Goal: Task Accomplishment & Management: Manage account settings

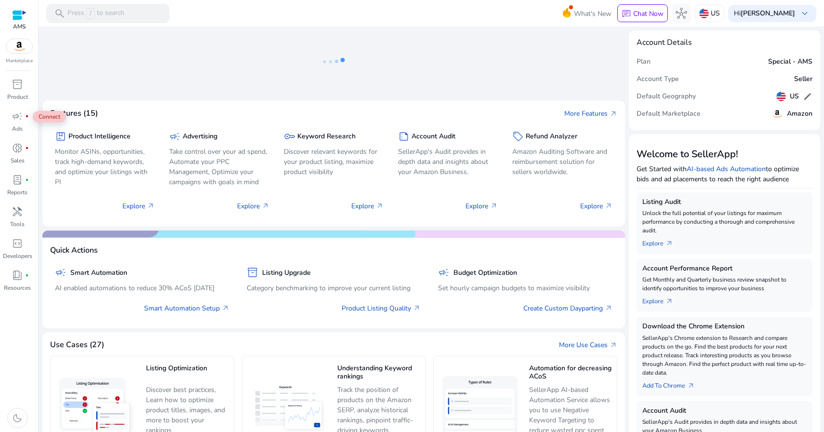
click at [21, 114] on span "campaign" at bounding box center [18, 116] width 12 height 12
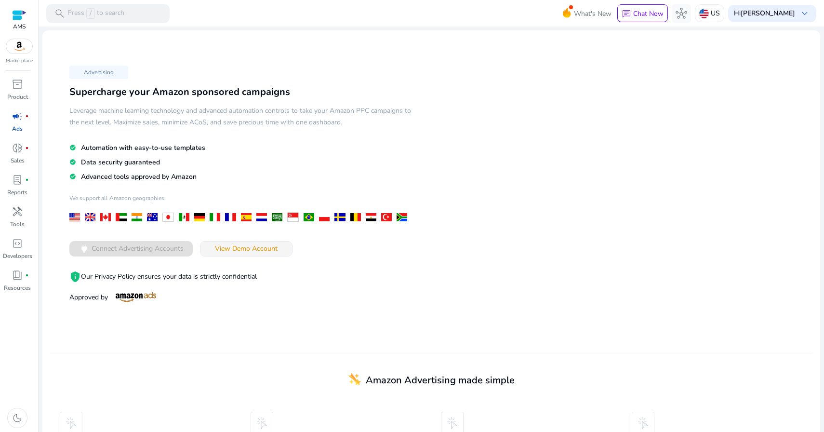
click at [245, 244] on span "View Demo Account" at bounding box center [246, 248] width 63 height 10
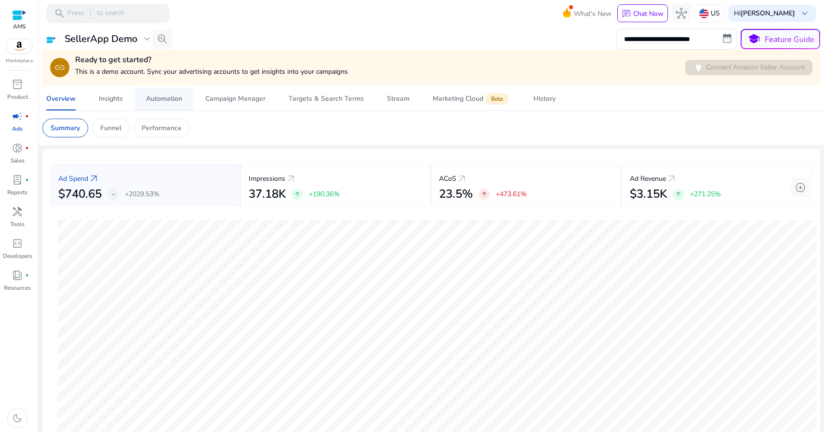
click at [152, 95] on div "Automation" at bounding box center [164, 98] width 36 height 7
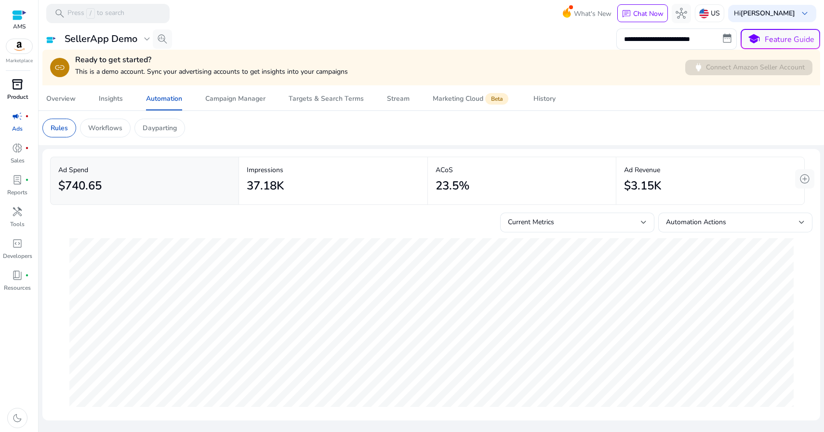
click at [7, 83] on div "inventory_2" at bounding box center [17, 84] width 27 height 15
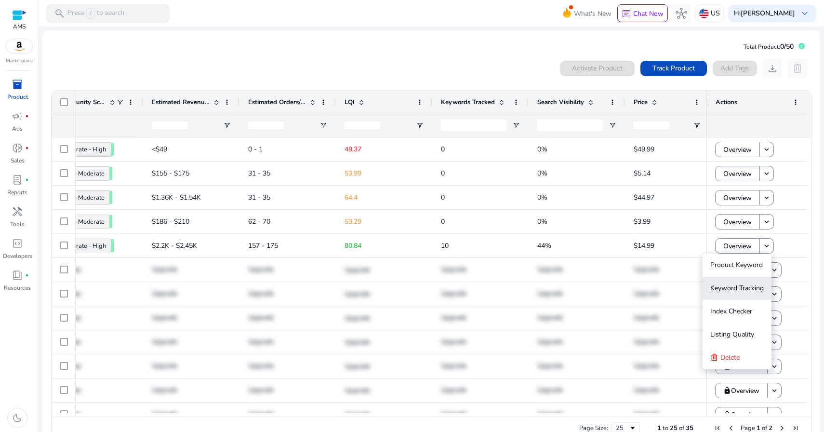
click at [745, 289] on span "Keyword Tracking" at bounding box center [736, 287] width 53 height 9
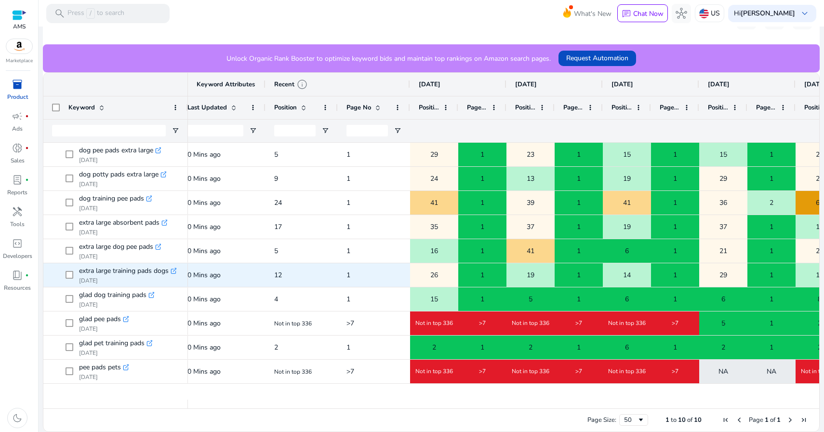
scroll to position [0, 234]
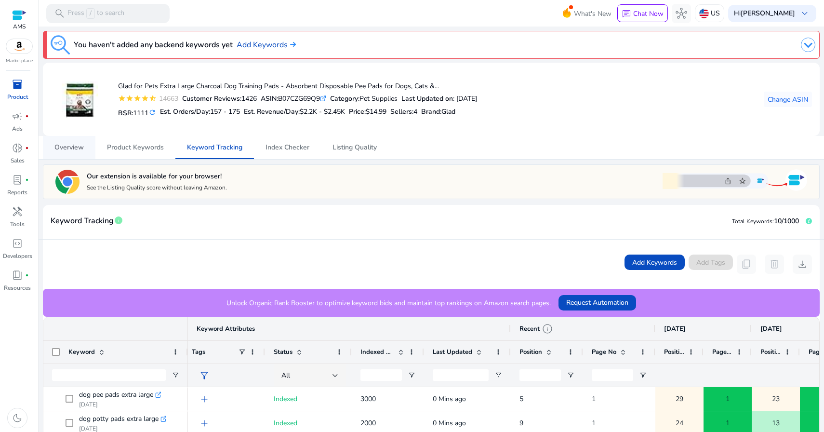
click at [71, 145] on span "Overview" at bounding box center [68, 147] width 29 height 7
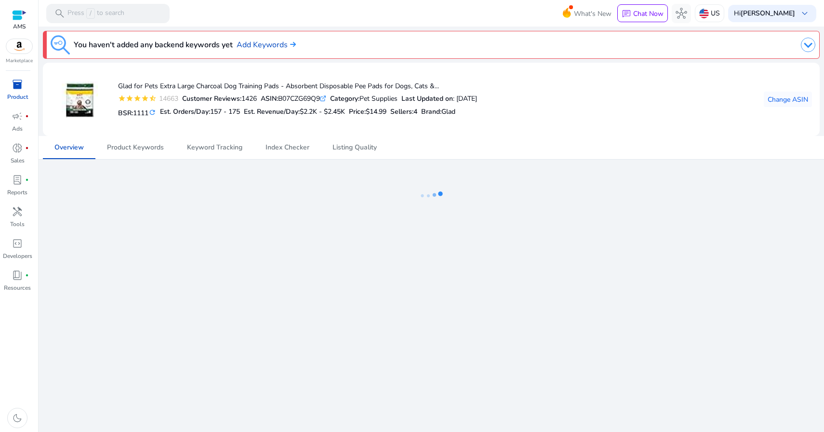
click at [12, 88] on span "inventory_2" at bounding box center [18, 85] width 12 height 12
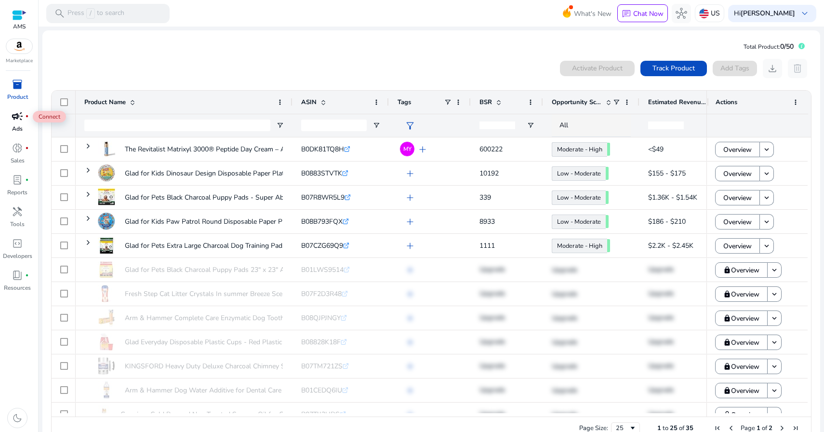
click at [8, 120] on div "campaign fiber_manual_record" at bounding box center [17, 115] width 27 height 15
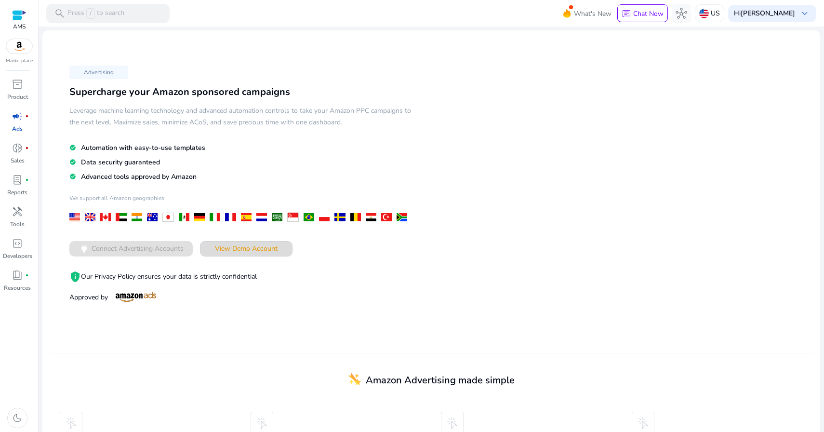
click at [263, 250] on span "View Demo Account" at bounding box center [246, 248] width 63 height 10
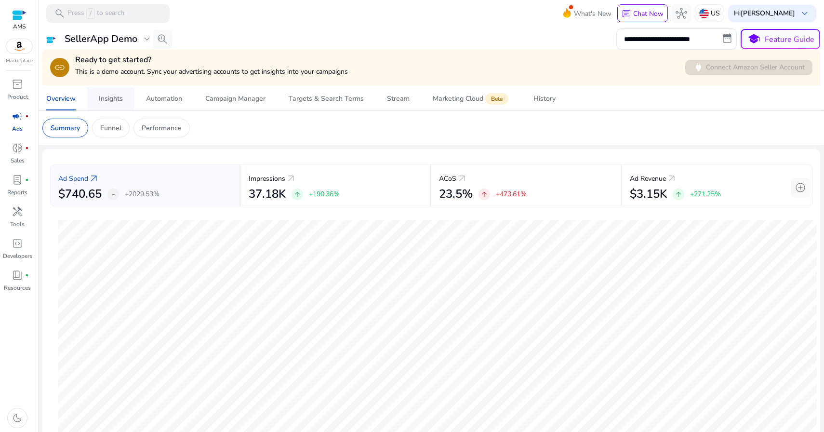
click at [101, 104] on span "Insights" at bounding box center [111, 98] width 24 height 23
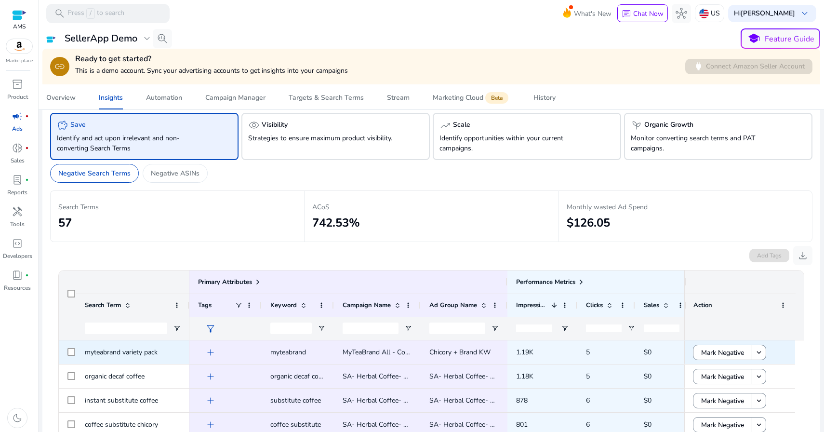
scroll to position [4, 0]
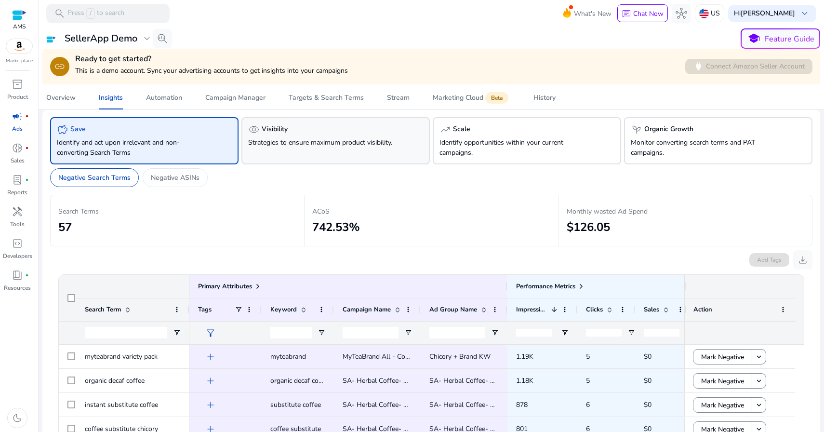
click at [308, 145] on p "Strategies to ensure maximum product visibility." at bounding box center [321, 142] width 146 height 10
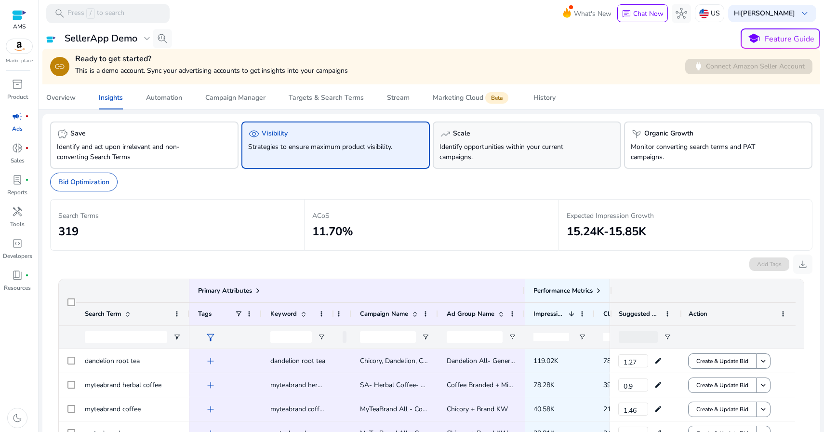
click at [500, 148] on p "Identify opportunities within your current campaigns." at bounding box center [512, 152] width 146 height 20
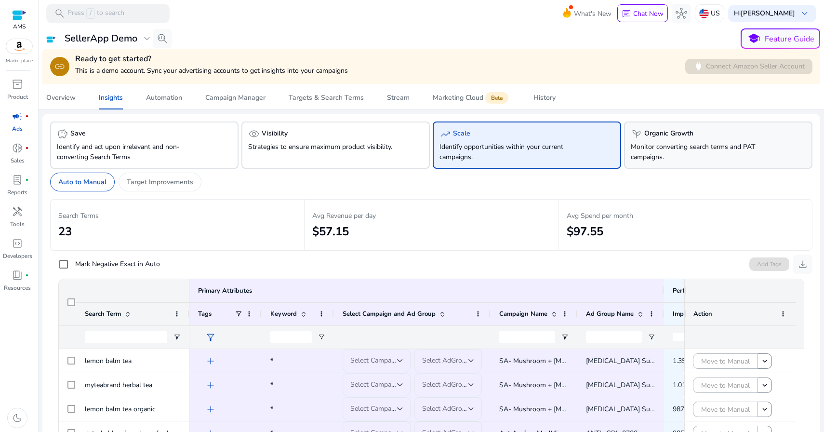
click at [670, 149] on p "Monitor converting search terms and PAT campaigns." at bounding box center [704, 152] width 146 height 20
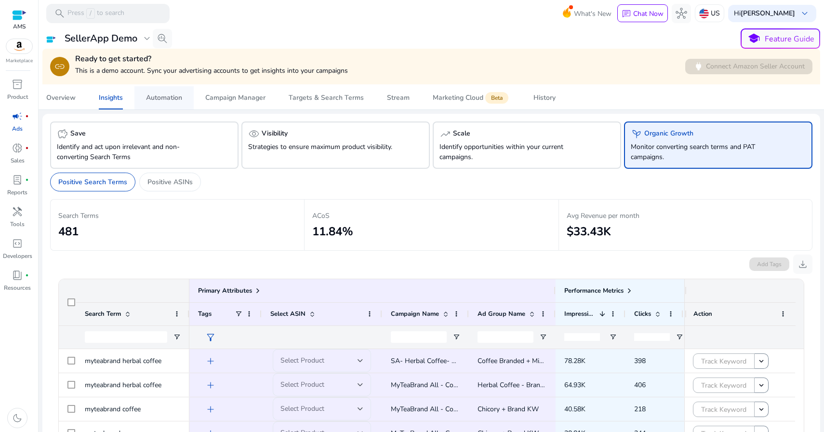
click at [168, 104] on span "Automation" at bounding box center [164, 97] width 36 height 23
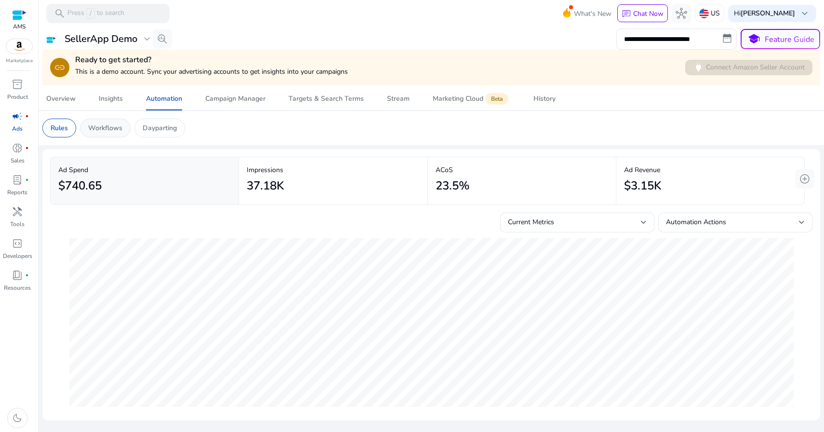
click at [107, 130] on p "Workflows" at bounding box center [105, 128] width 34 height 10
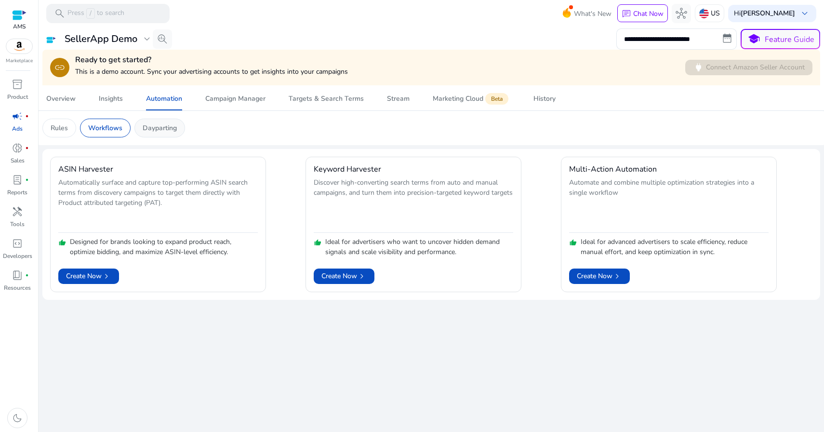
click at [140, 126] on div "Dayparting" at bounding box center [159, 128] width 51 height 19
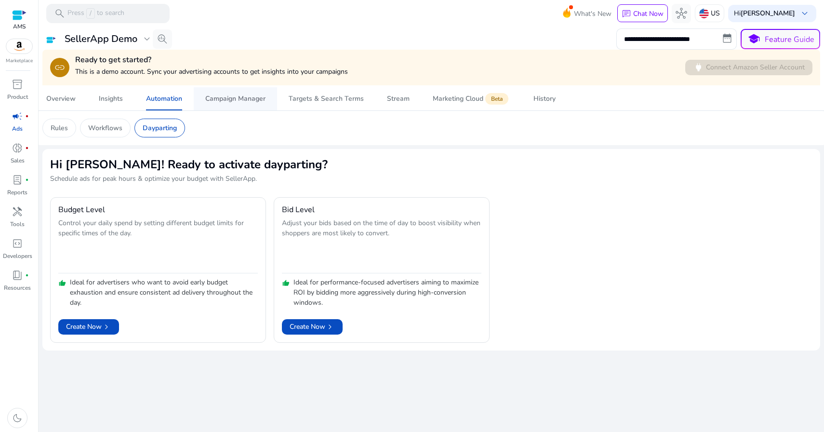
click at [219, 98] on div "Campaign Manager" at bounding box center [235, 98] width 60 height 7
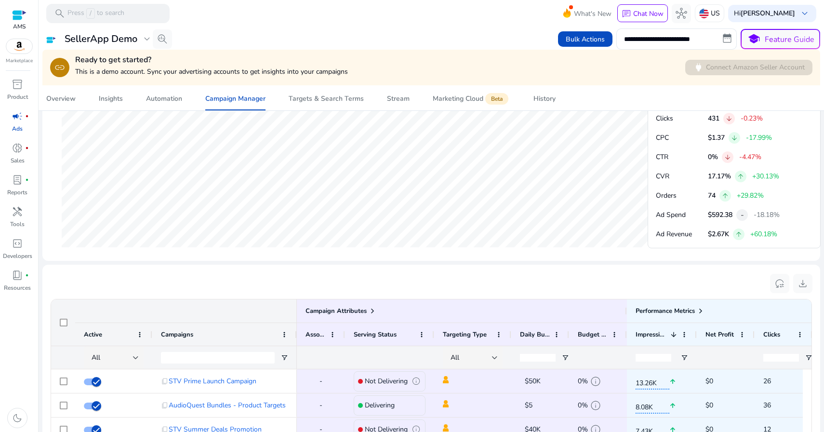
scroll to position [505, 0]
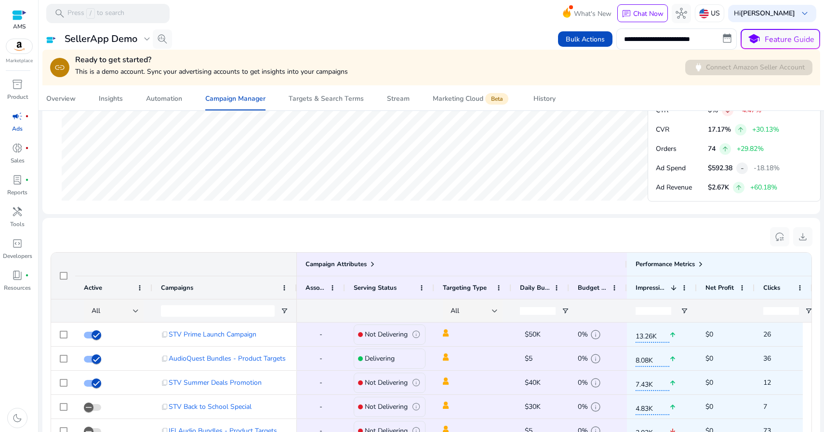
click at [15, 50] on img at bounding box center [19, 46] width 26 height 14
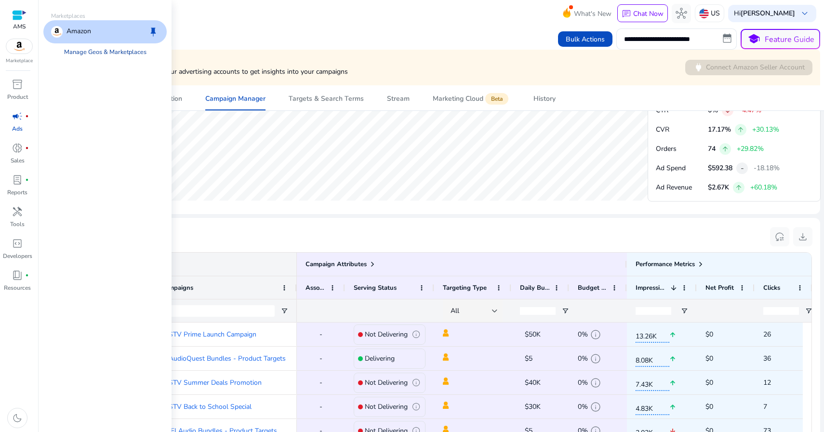
click at [81, 49] on link "Manage Geos & Marketplaces" at bounding box center [105, 51] width 98 height 17
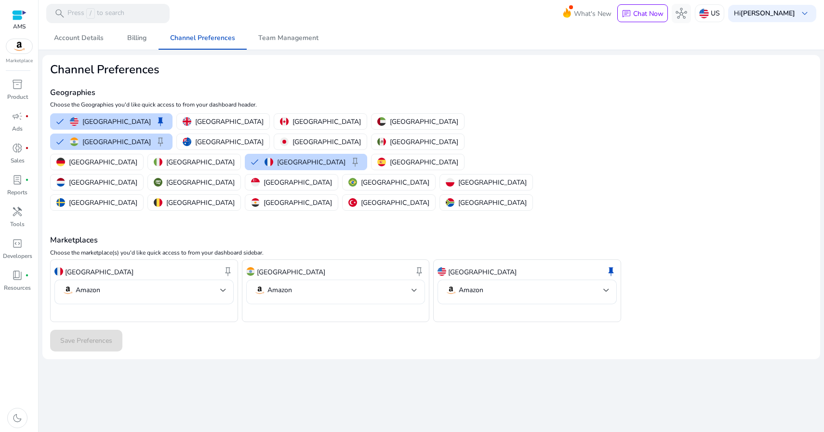
click at [296, 284] on mat-select "Amazon" at bounding box center [336, 291] width 164 height 15
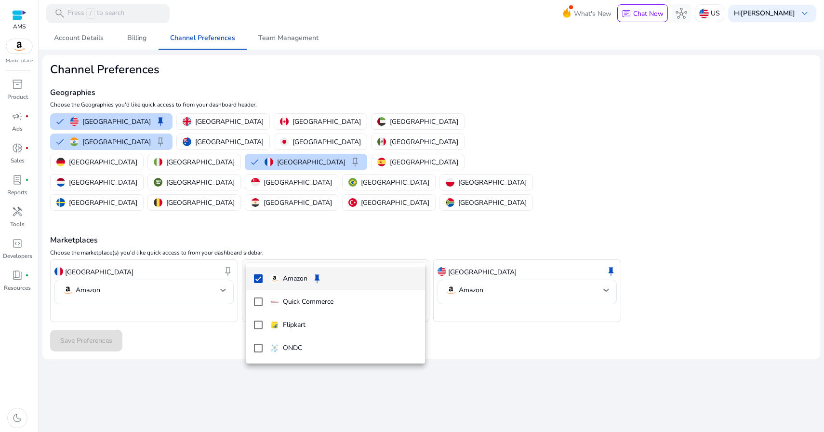
click at [219, 313] on div at bounding box center [412, 216] width 824 height 432
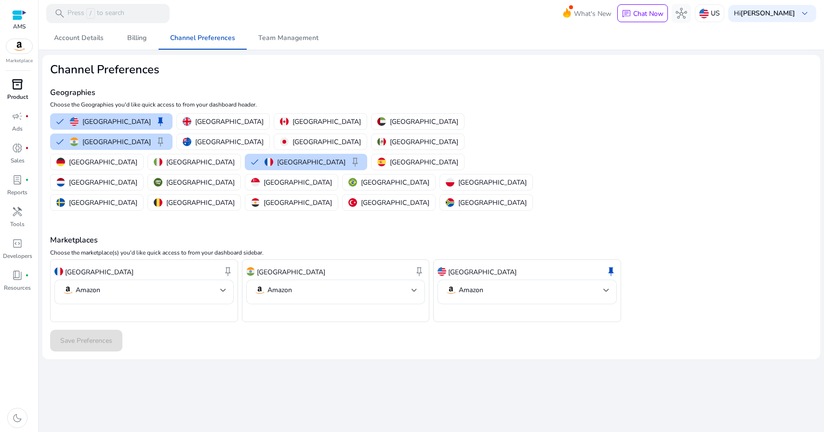
click at [22, 84] on span "inventory_2" at bounding box center [18, 85] width 12 height 12
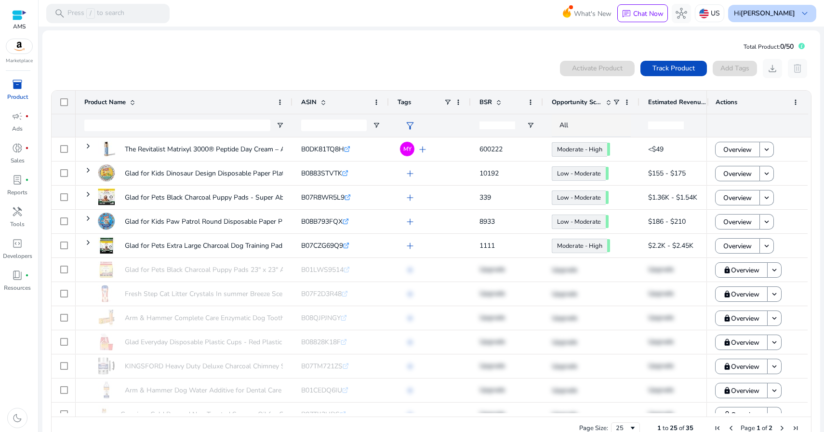
click at [766, 13] on b "[PERSON_NAME]" at bounding box center [768, 13] width 54 height 9
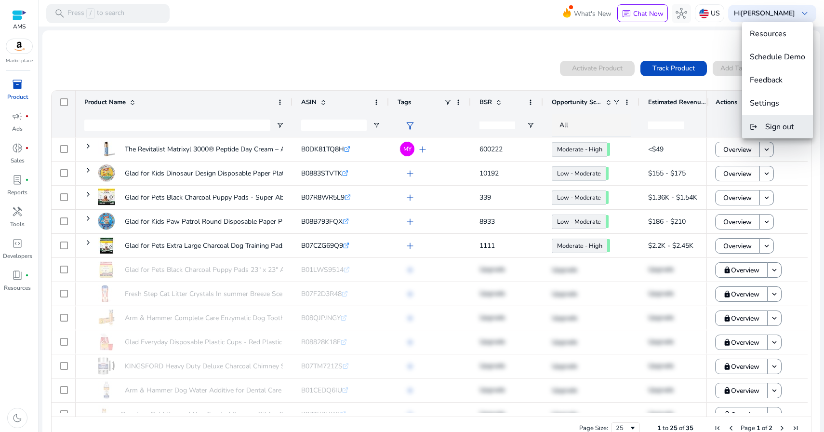
click at [766, 128] on span "Sign out" at bounding box center [779, 126] width 29 height 11
